Goal: Task Accomplishment & Management: Use online tool/utility

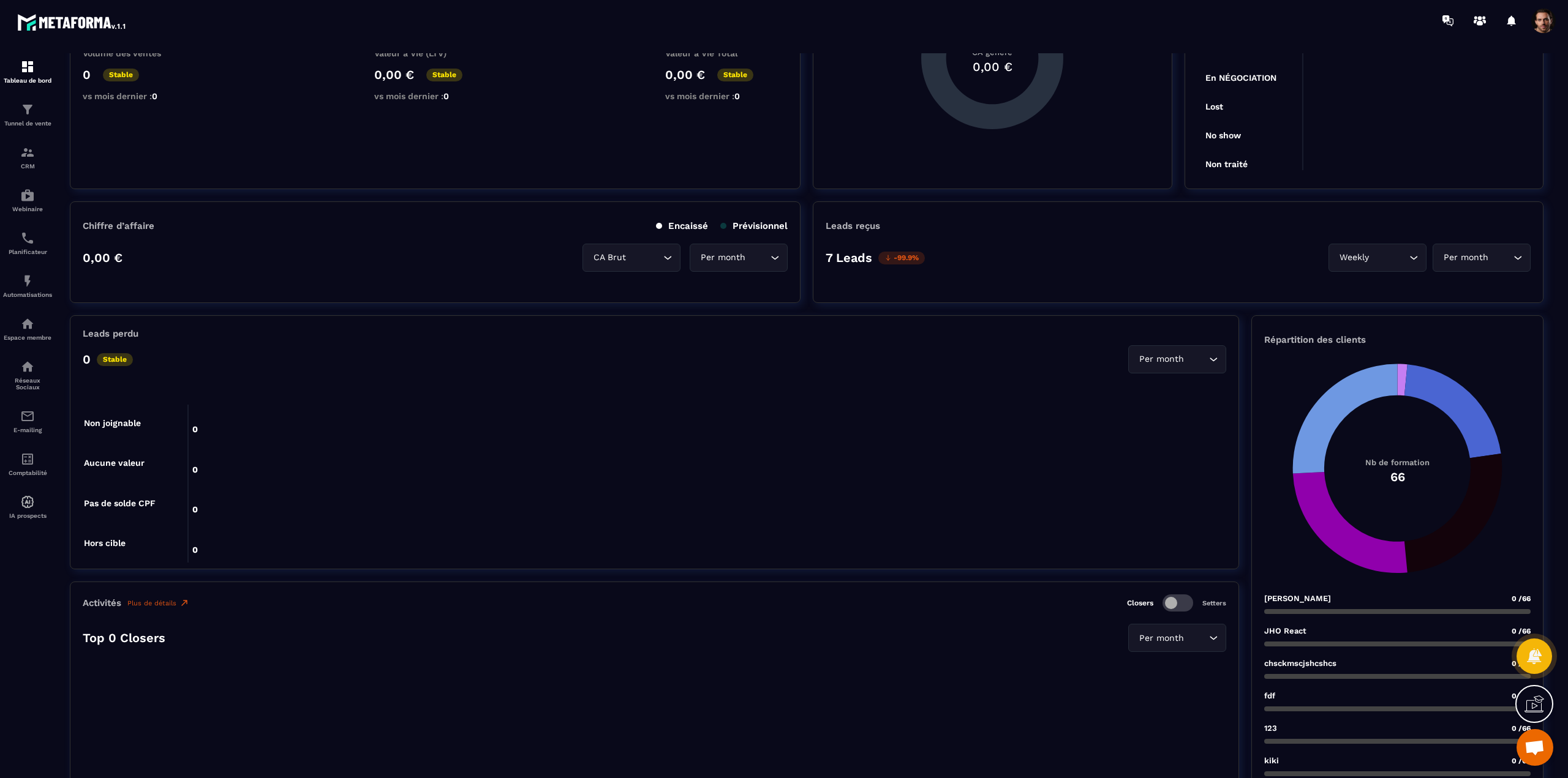
scroll to position [61, 0]
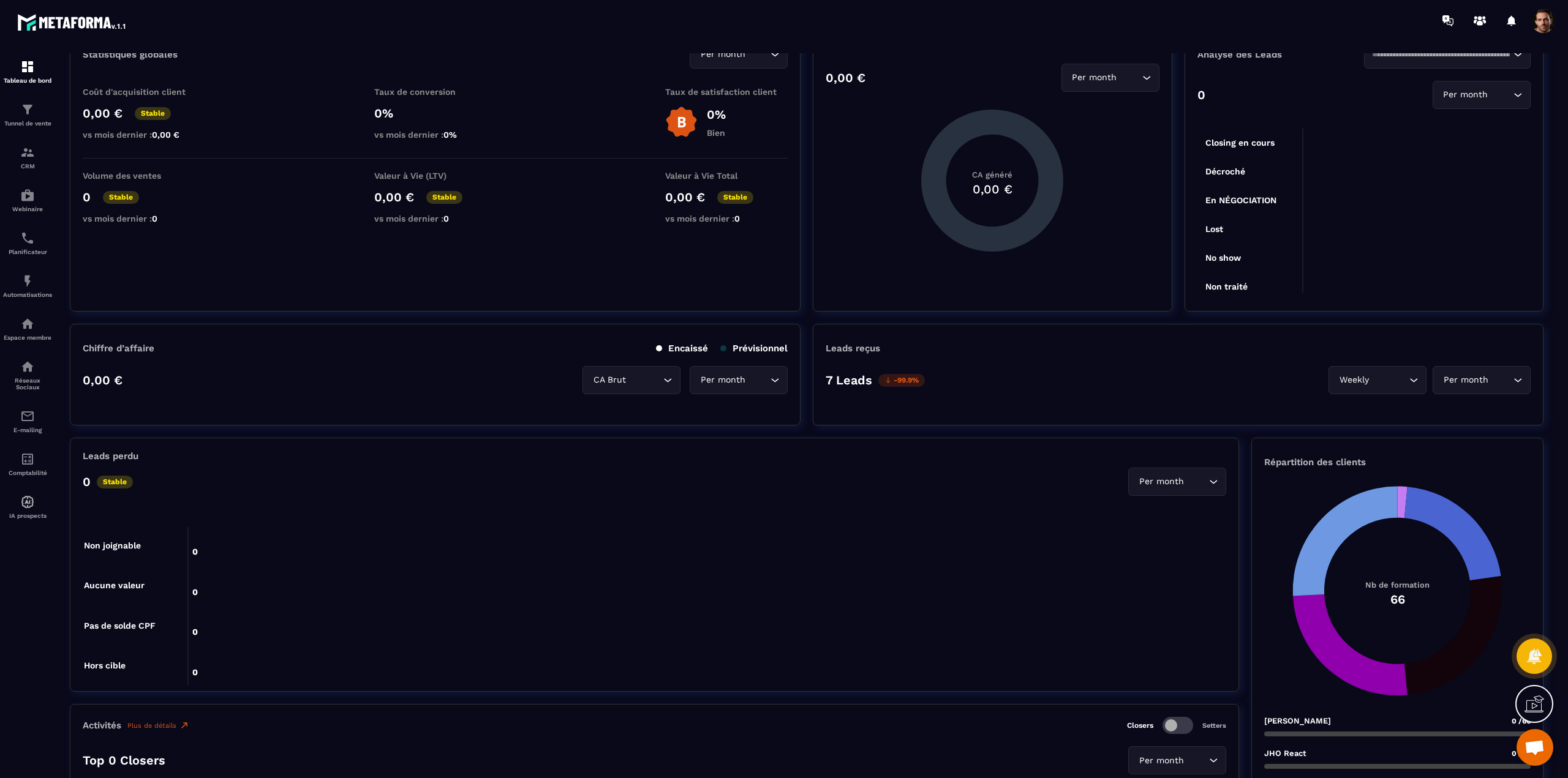
click at [1535, 27] on span at bounding box center [1543, 20] width 24 height 24
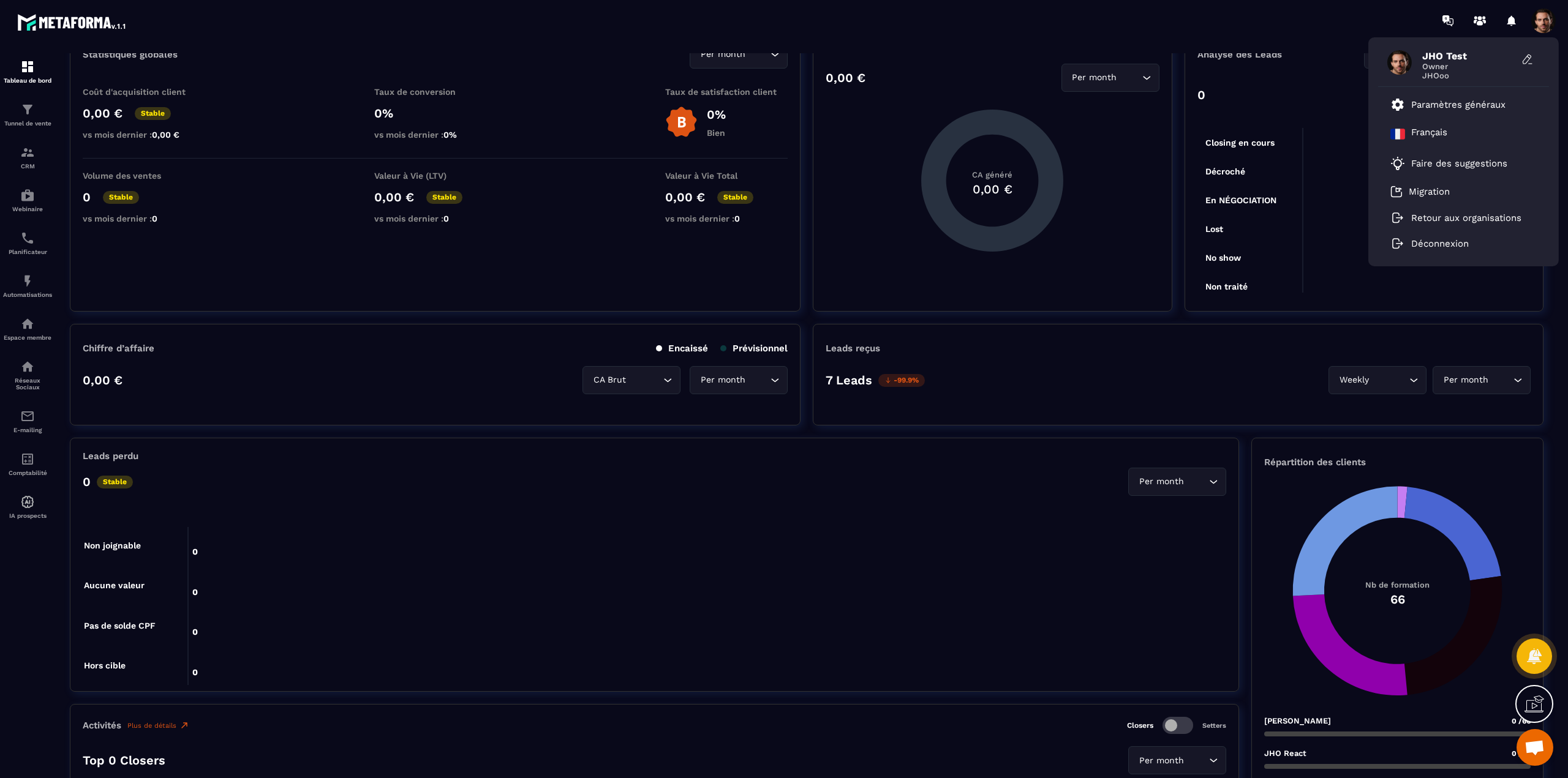
click at [1535, 27] on span at bounding box center [1543, 20] width 24 height 24
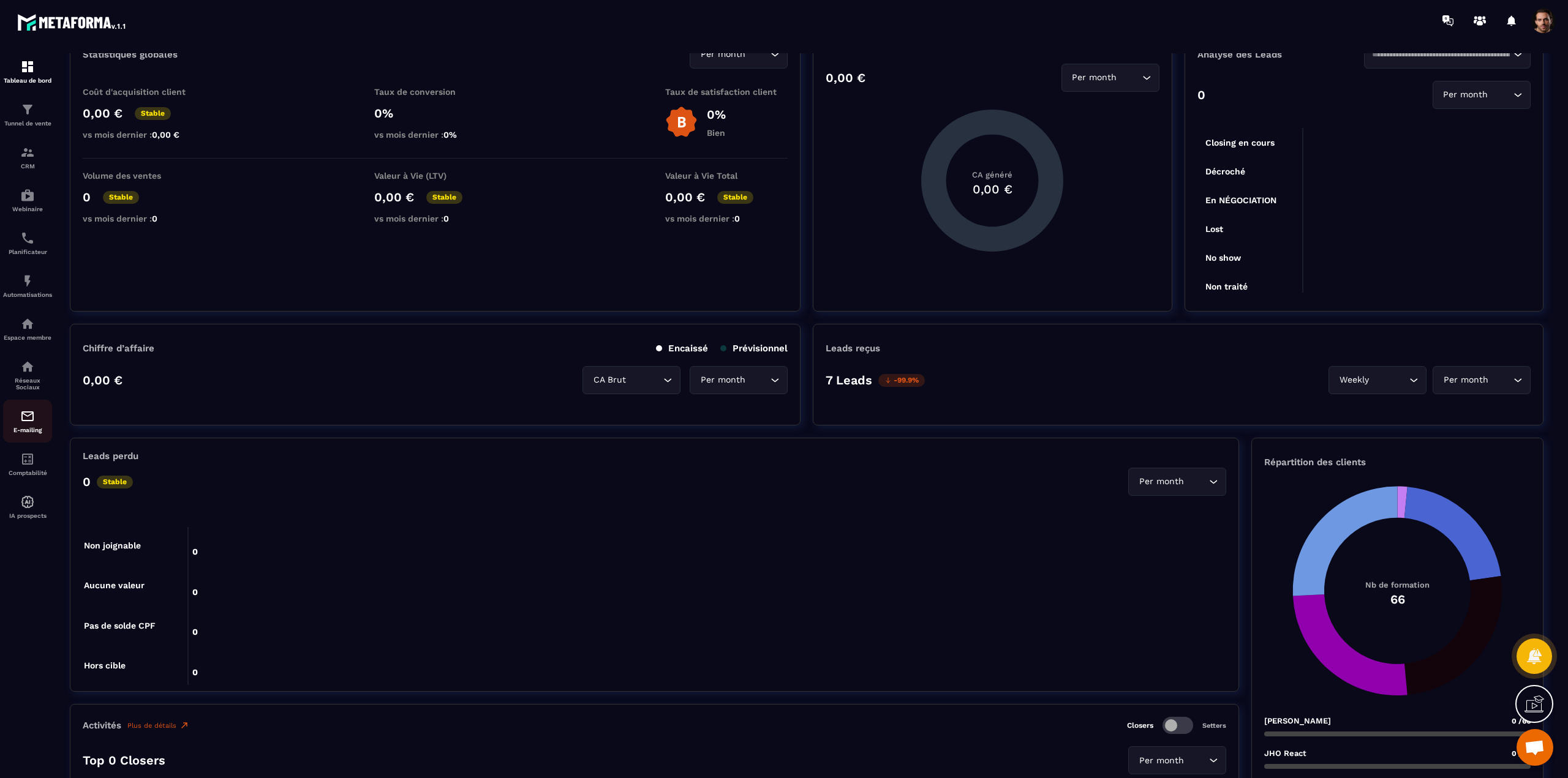
click at [28, 428] on p "E-mailing" at bounding box center [27, 430] width 49 height 7
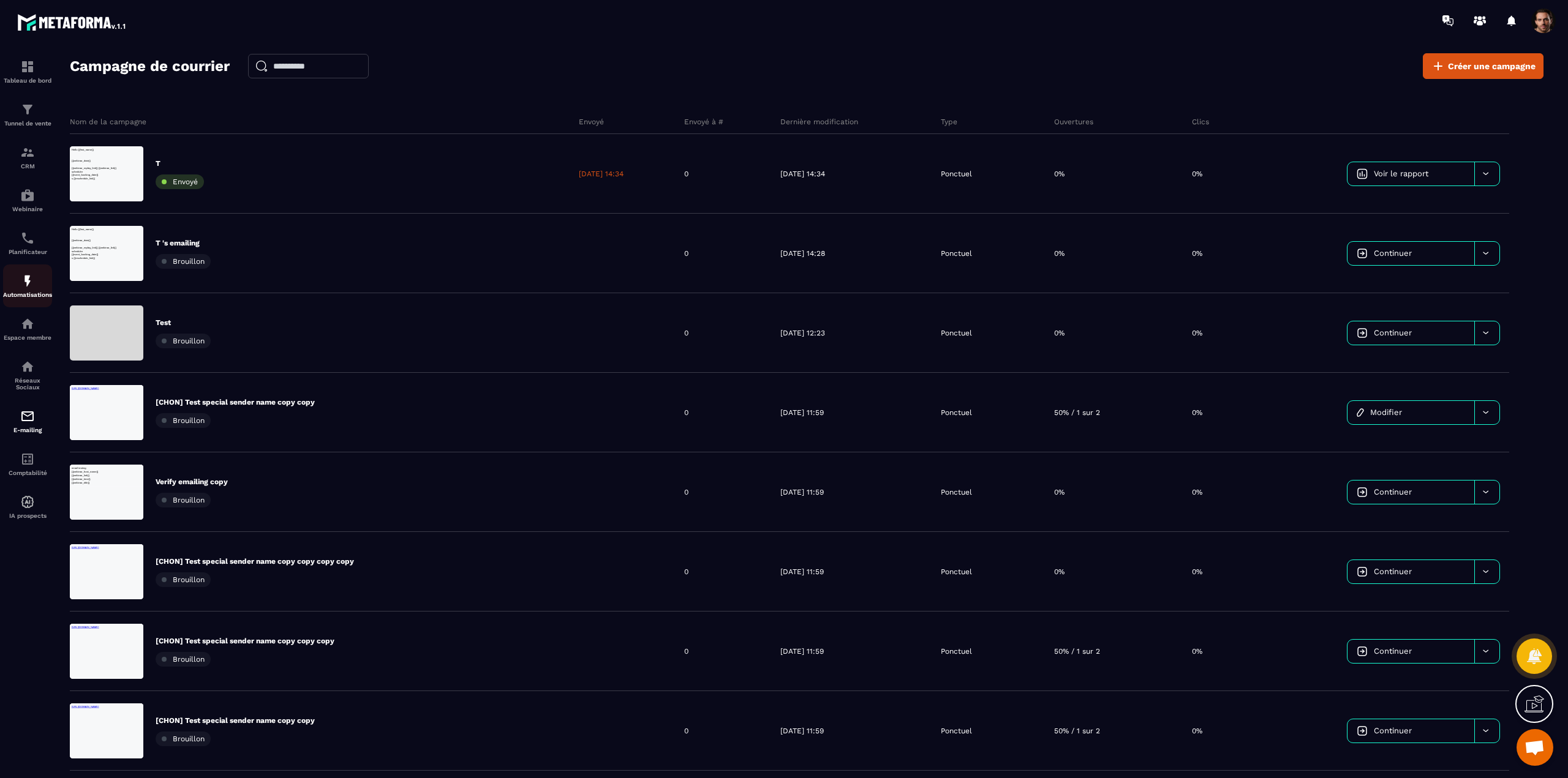
click at [30, 283] on img at bounding box center [27, 281] width 15 height 15
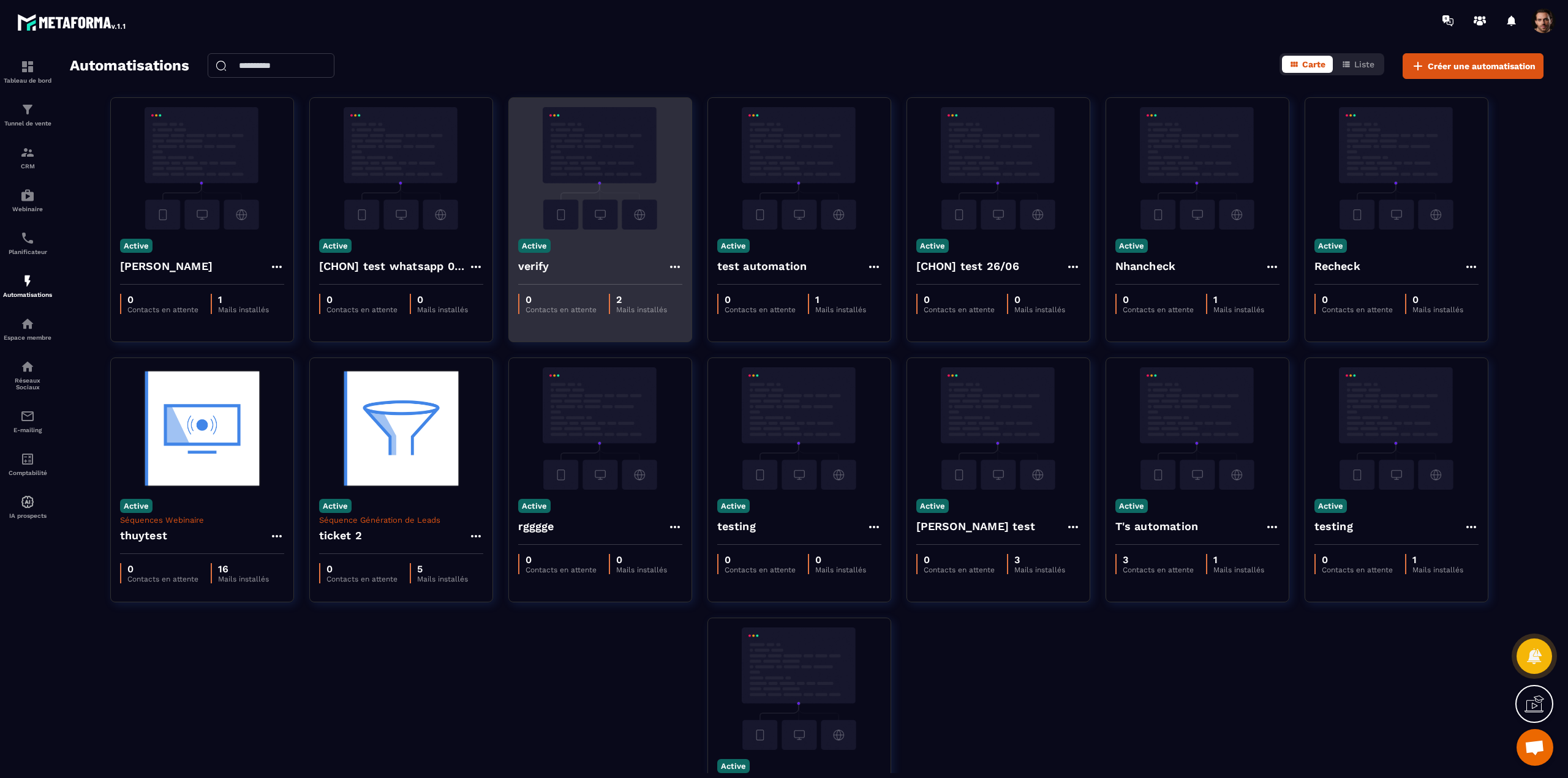
click at [613, 177] on img at bounding box center [600, 168] width 164 height 123
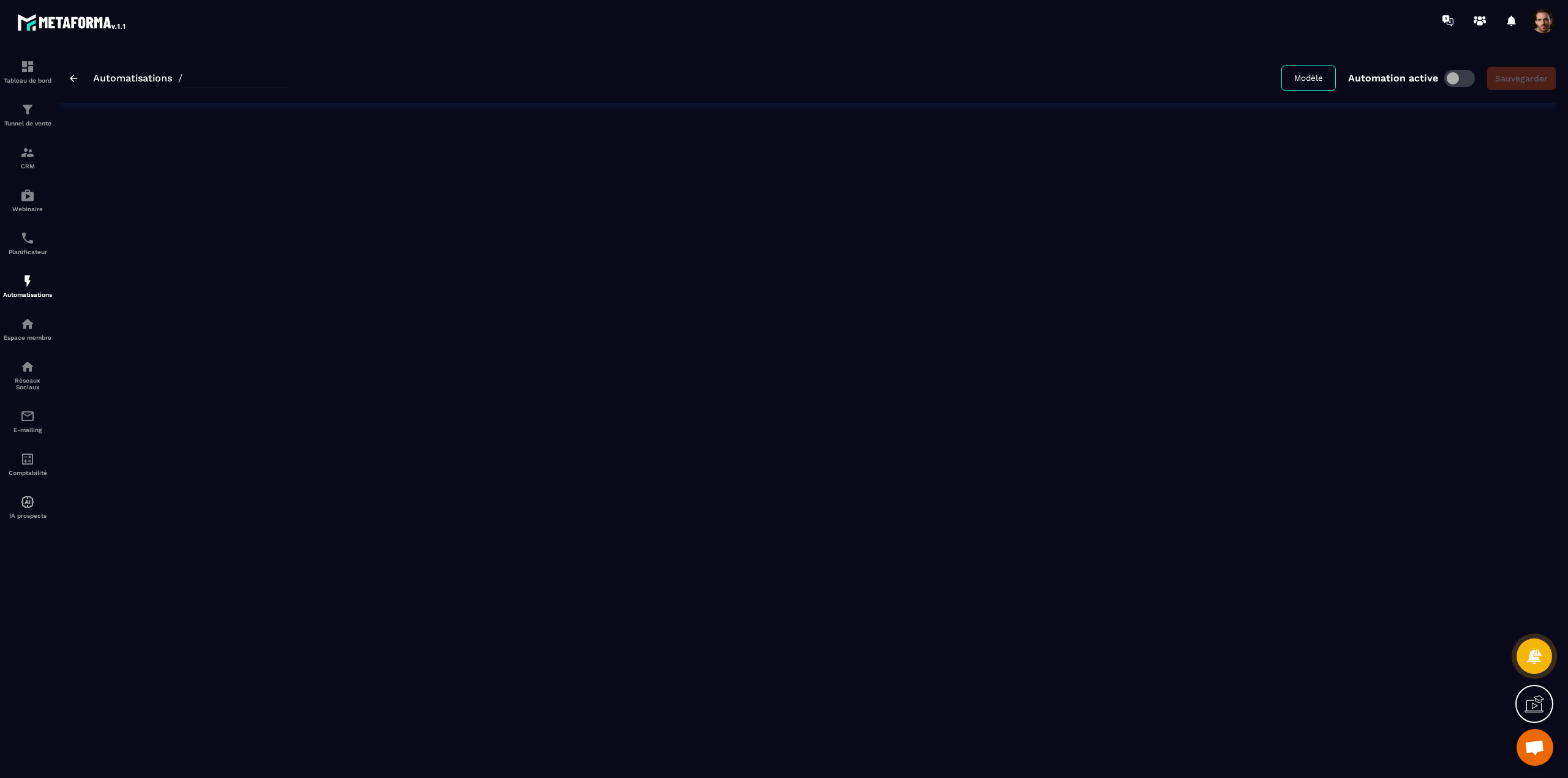
type input "******"
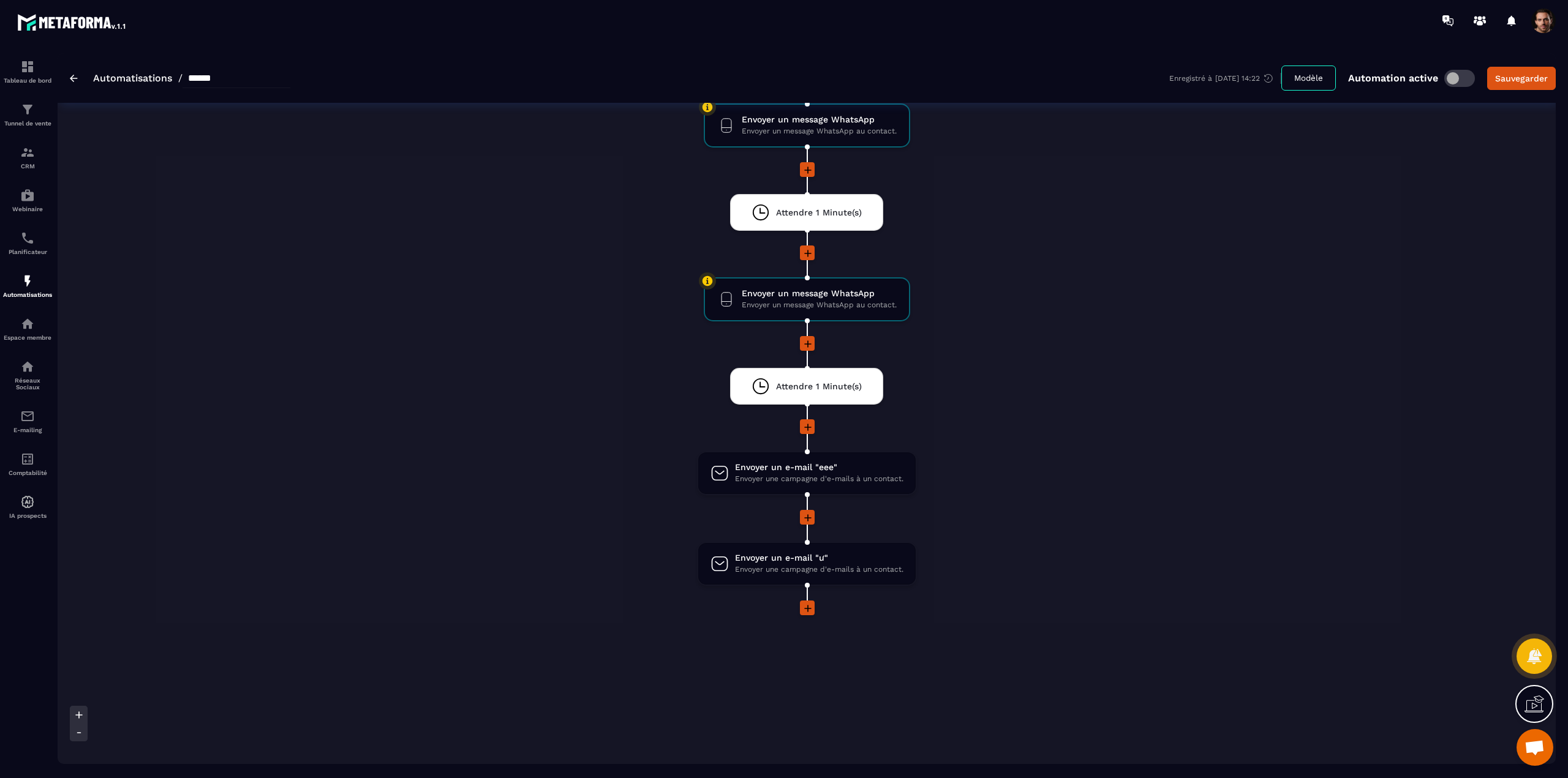
scroll to position [287, 0]
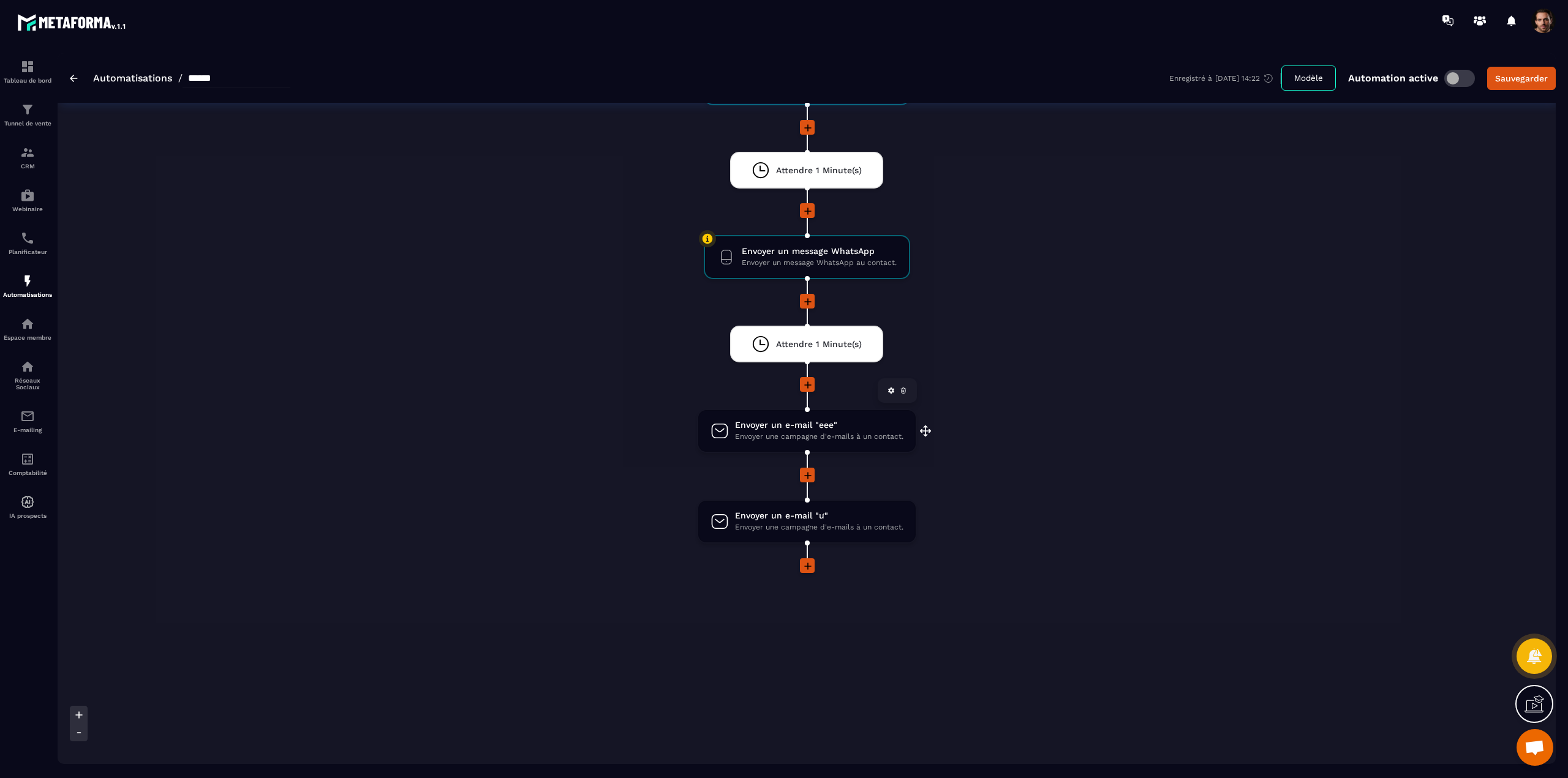
click at [861, 435] on span "Envoyer une campagne d'e-mails à un contact." at bounding box center [819, 437] width 169 height 12
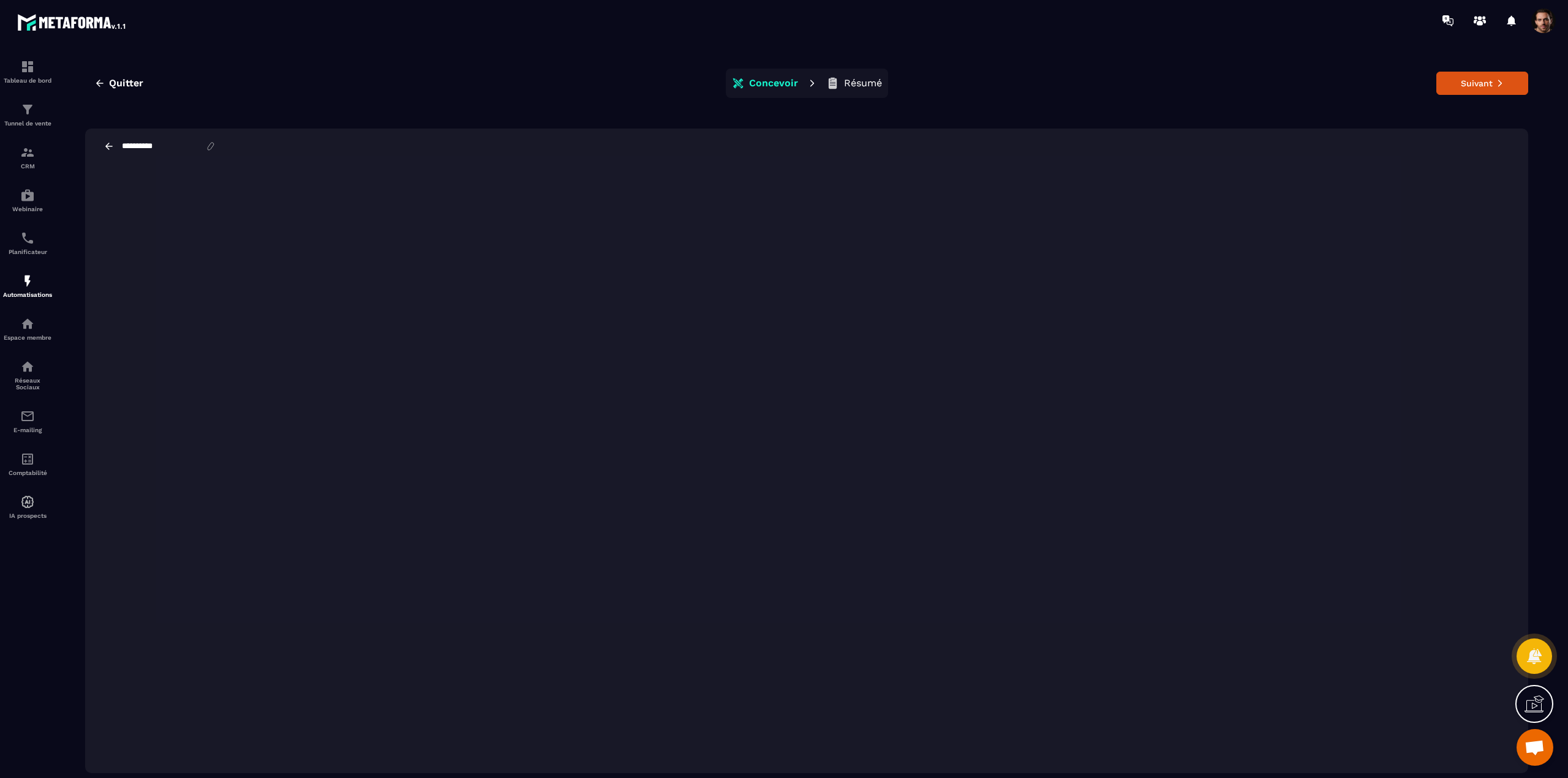
click at [108, 146] on icon at bounding box center [109, 146] width 11 height 11
